Goal: Transaction & Acquisition: Download file/media

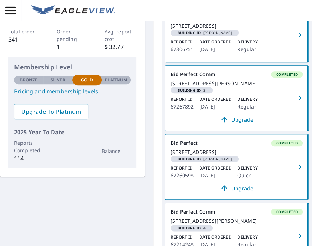
scroll to position [35, 0]
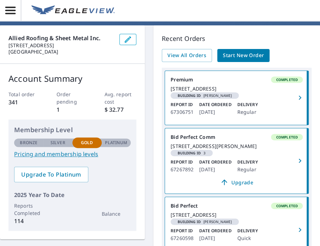
click at [298, 163] on icon "button" at bounding box center [299, 161] width 2 height 4
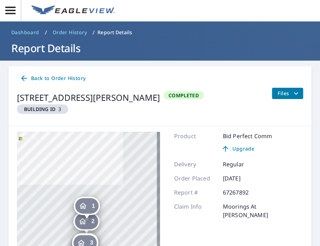
scroll to position [71, 0]
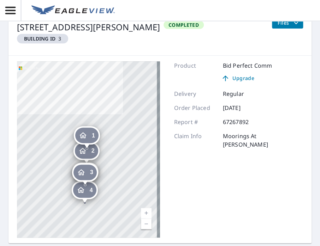
click at [86, 135] on icon "Dropped pin, building 1, Residential property, 4010 N Ocean Dr Hollywood, FL 33…" at bounding box center [83, 135] width 8 height 8
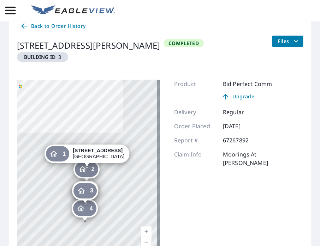
scroll to position [35, 0]
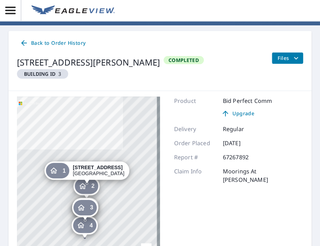
click at [293, 58] on icon "filesDropdownBtn-67267892" at bounding box center [295, 58] width 4 height 2
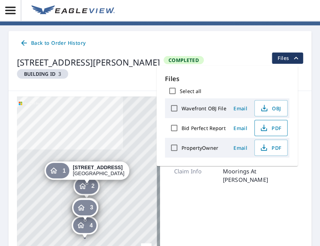
click at [263, 129] on icon "button" at bounding box center [263, 128] width 8 height 8
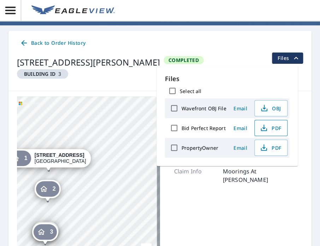
click at [48, 189] on div "2" at bounding box center [47, 189] width 23 height 16
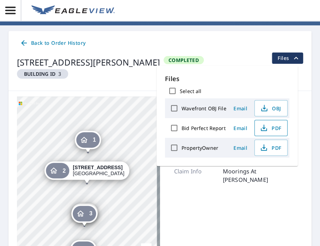
click at [93, 141] on span "1" at bounding box center [94, 139] width 3 height 5
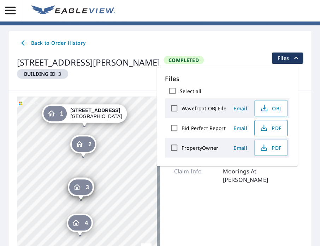
drag, startPoint x: 153, startPoint y: 153, endPoint x: 155, endPoint y: 75, distance: 78.0
click at [155, 75] on div "Back to Order History [STREET_ADDRESS] Building ID 3 Completed Files 2 [STREET_…" at bounding box center [159, 155] width 303 height 248
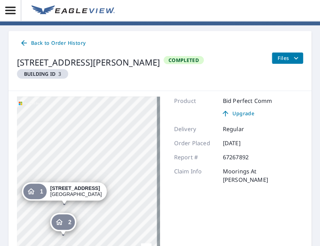
click at [130, 118] on div "2 [STREET_ADDRESS][PERSON_NAME] 3 [STREET_ADDRESS] 4 [STREET_ADDRESS] 3 [STREET…" at bounding box center [88, 185] width 143 height 176
click at [41, 188] on div "1" at bounding box center [34, 192] width 23 height 16
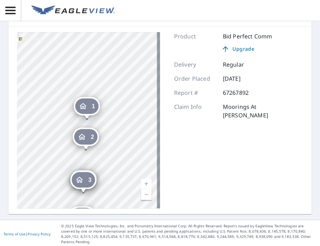
scroll to position [102, 0]
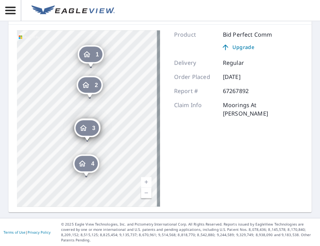
drag, startPoint x: 121, startPoint y: 141, endPoint x: 125, endPoint y: 91, distance: 50.2
click at [125, 91] on div "2 [STREET_ADDRESS][PERSON_NAME] 3 [STREET_ADDRESS] 4 [STREET_ADDRESS] 3 [STREET…" at bounding box center [88, 118] width 143 height 176
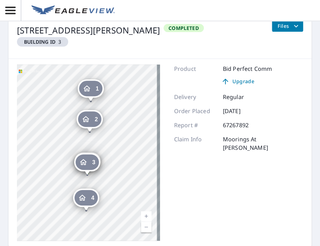
scroll to position [0, 0]
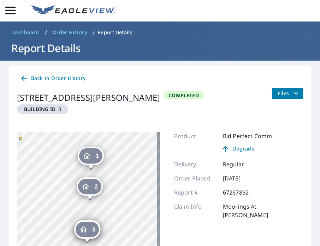
click at [89, 155] on icon "Dropped pin, building 1, Residential property, 4010 N Ocean Dr Hollywood, FL 33…" at bounding box center [87, 156] width 8 height 8
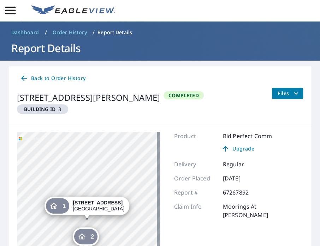
click at [66, 207] on span "1" at bounding box center [63, 206] width 3 height 5
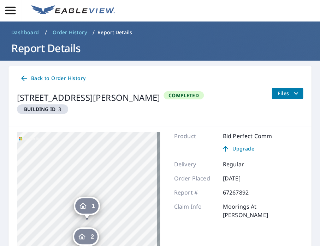
click at [82, 205] on icon "Dropped pin, building 1, Residential property, 4010 N Ocean Dr Hollywood, FL 33…" at bounding box center [83, 206] width 8 height 8
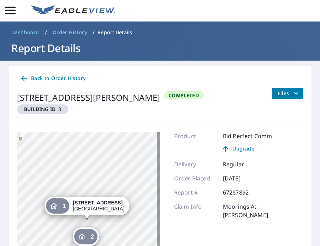
click at [82, 205] on strong "[STREET_ADDRESS]" at bounding box center [98, 203] width 50 height 6
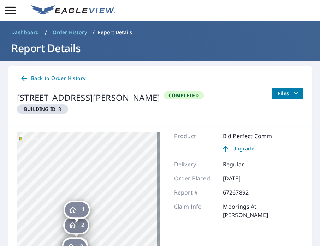
click at [79, 207] on div "1" at bounding box center [76, 210] width 23 height 16
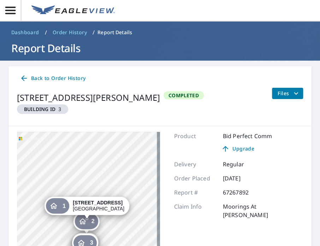
click at [291, 93] on icon "filesDropdownBtn-67267892" at bounding box center [295, 93] width 8 height 8
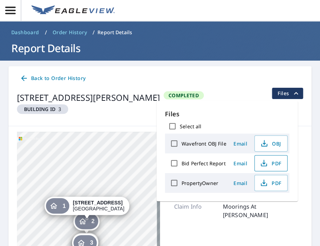
click at [267, 165] on icon "button" at bounding box center [263, 163] width 8 height 8
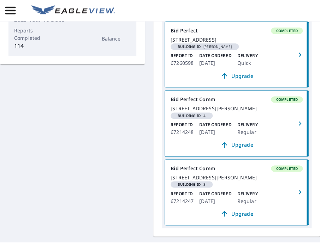
scroll to position [212, 0]
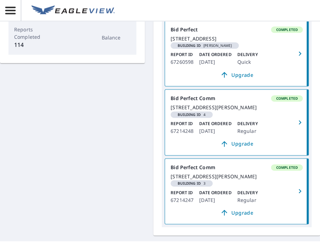
click at [295, 127] on icon "button" at bounding box center [299, 122] width 8 height 8
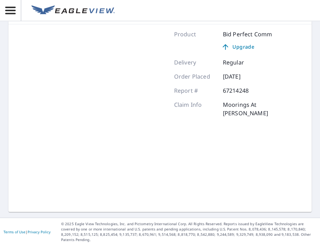
scroll to position [102, 0]
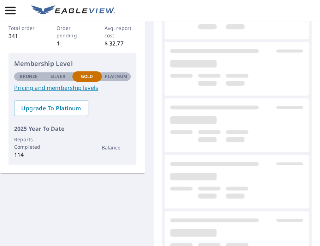
scroll to position [212, 0]
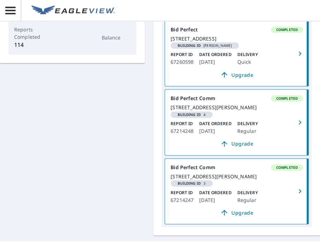
click at [295, 127] on icon "button" at bounding box center [299, 122] width 8 height 8
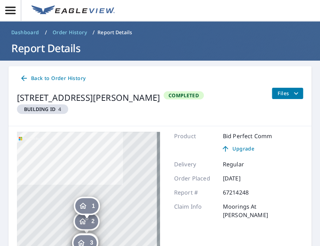
click at [291, 92] on icon "filesDropdownBtn-67214248" at bounding box center [295, 93] width 8 height 8
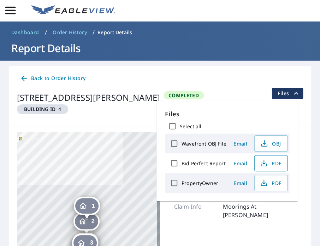
click at [271, 163] on span "PDF" at bounding box center [270, 163] width 23 height 8
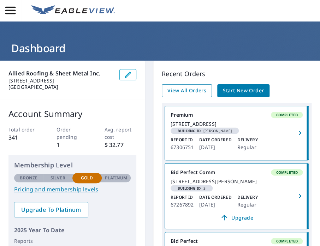
click at [201, 90] on span "View All Orders" at bounding box center [186, 90] width 39 height 9
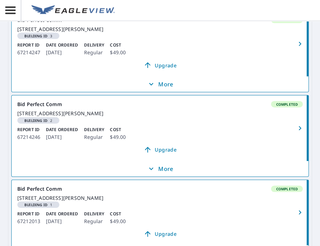
scroll to position [494, 0]
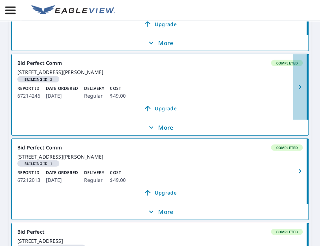
click at [295, 91] on icon "button" at bounding box center [299, 87] width 8 height 8
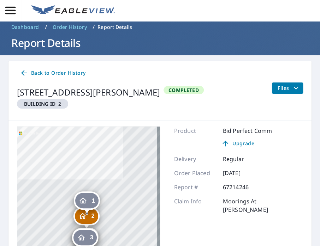
scroll to position [12, 0]
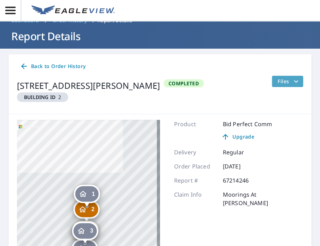
click at [291, 83] on icon "filesDropdownBtn-67214246" at bounding box center [295, 81] width 8 height 8
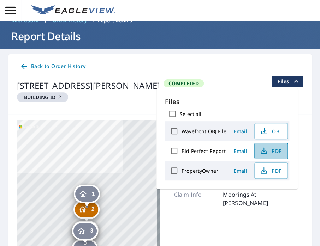
click at [280, 149] on button "PDF" at bounding box center [270, 151] width 33 height 16
